Goal: Find specific page/section: Find specific page/section

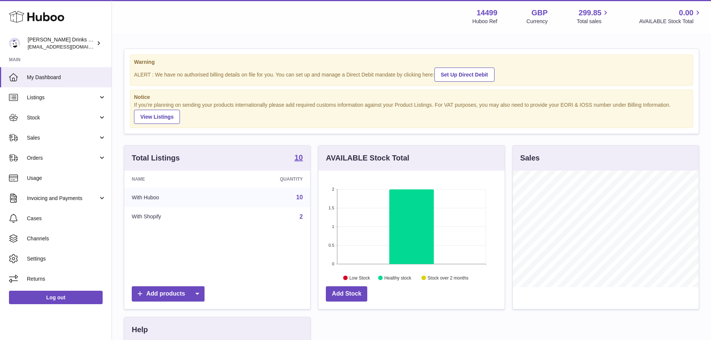
scroll to position [116, 186]
click at [68, 139] on span "Sales" at bounding box center [62, 137] width 71 height 7
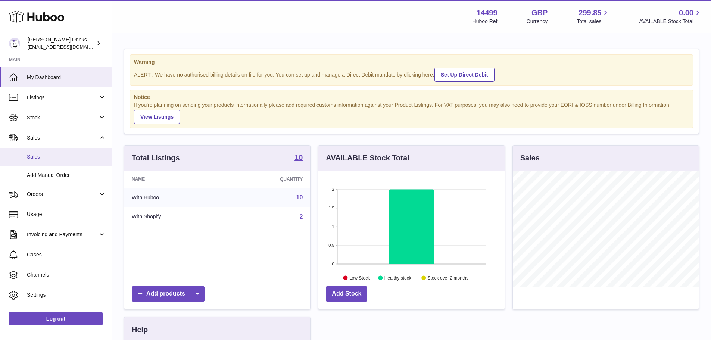
click at [71, 155] on span "Sales" at bounding box center [66, 156] width 79 height 7
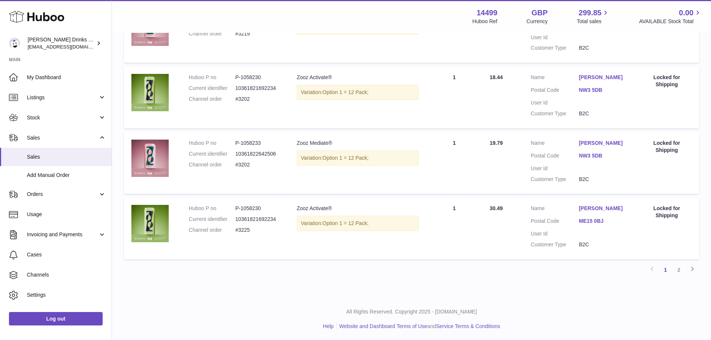
scroll to position [581, 0]
click at [678, 271] on link "2" at bounding box center [678, 268] width 13 height 13
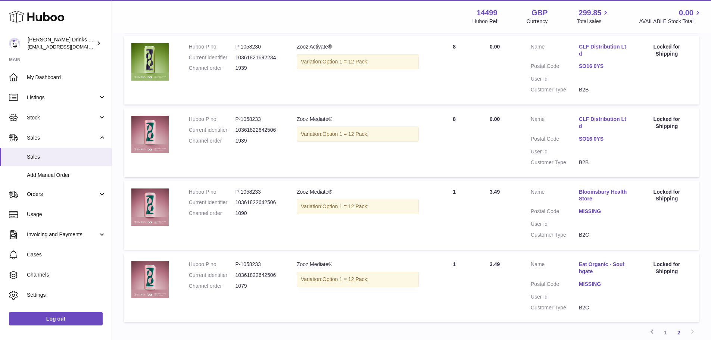
scroll to position [478, 0]
